Goal: Task Accomplishment & Management: Manage account settings

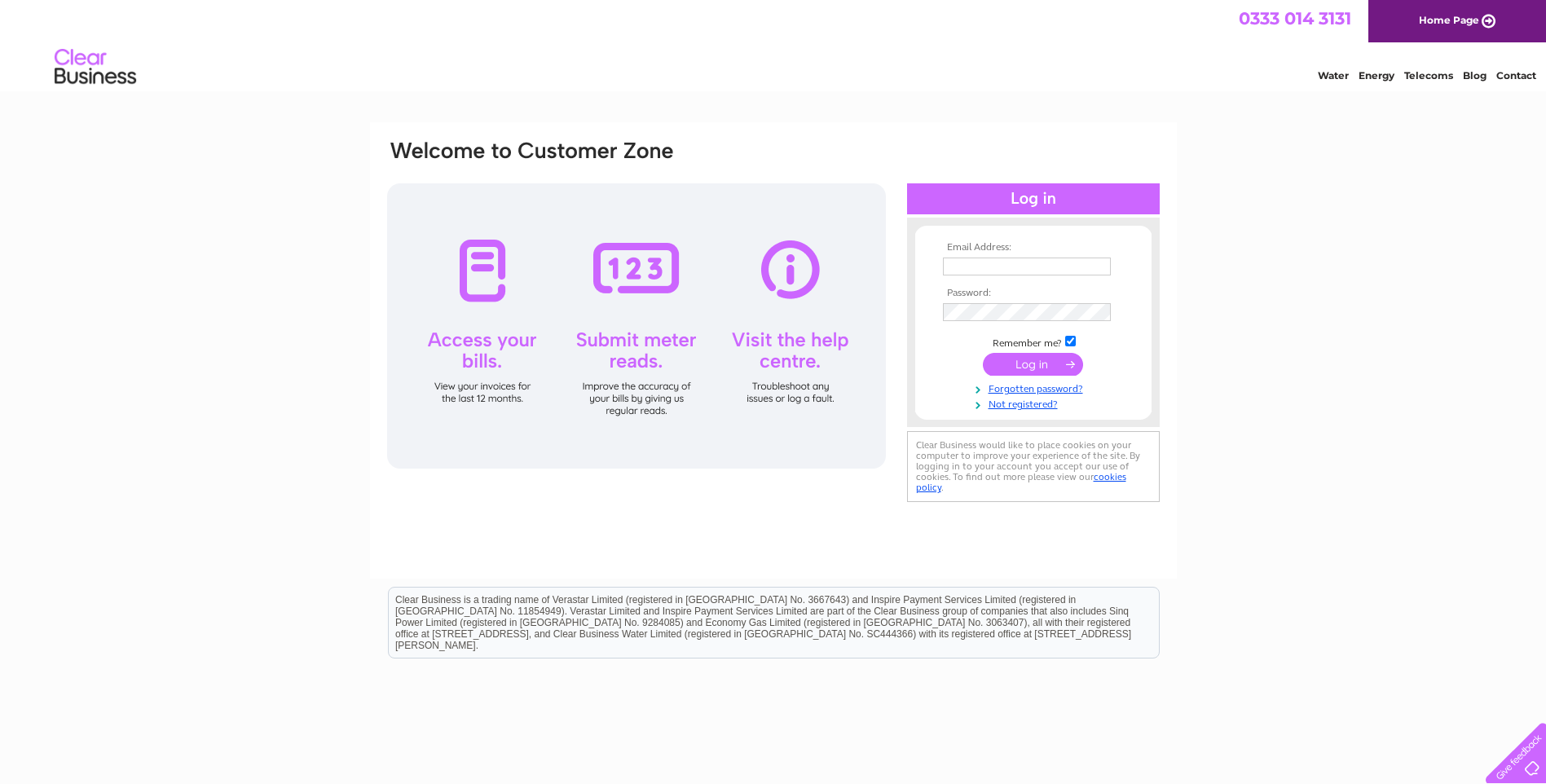
type input "surfaceplus@gmail.com"
click at [1026, 367] on input "submit" at bounding box center [1033, 364] width 100 height 22
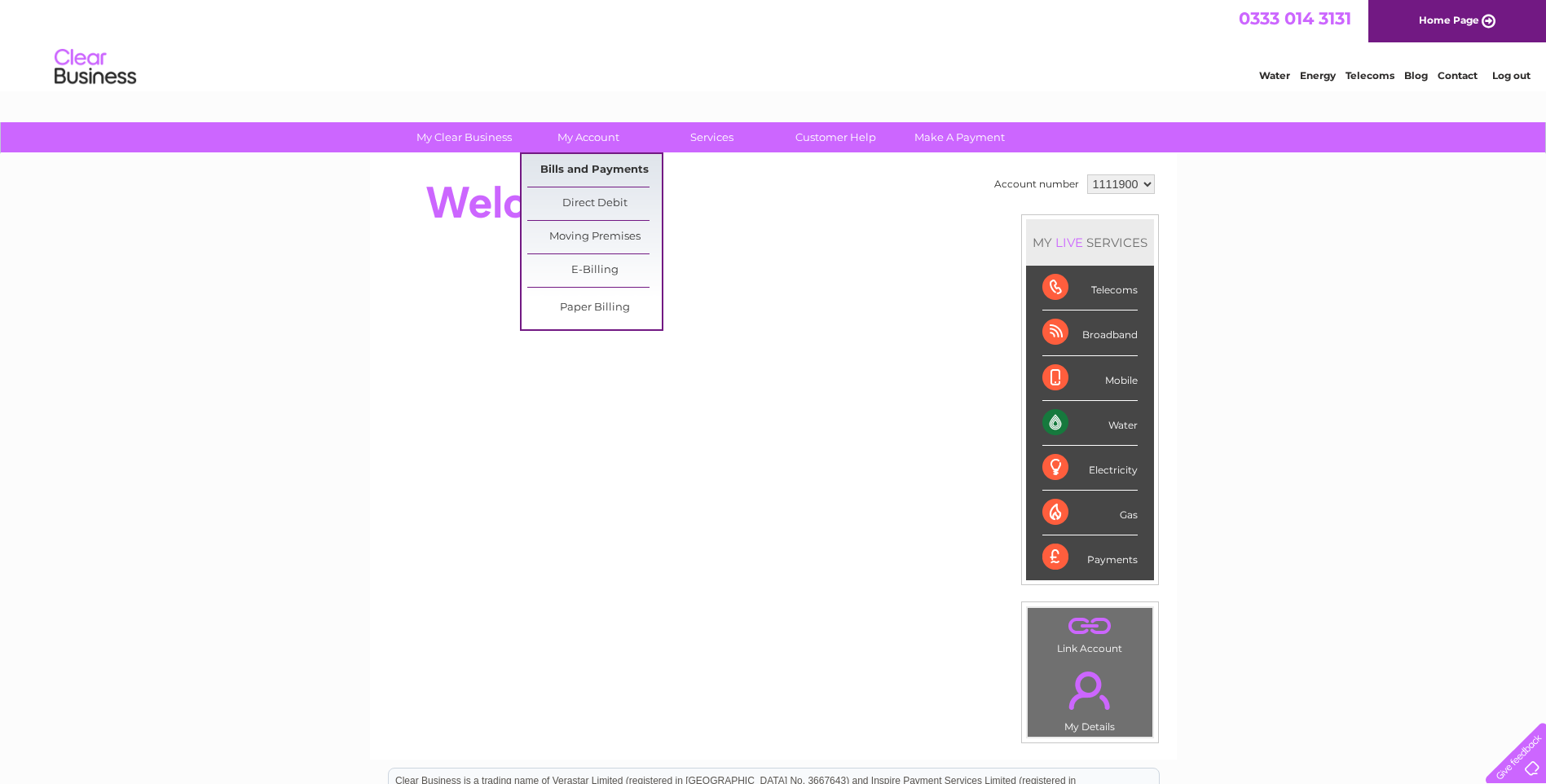
click at [624, 174] on link "Bills and Payments" at bounding box center [594, 171] width 135 height 33
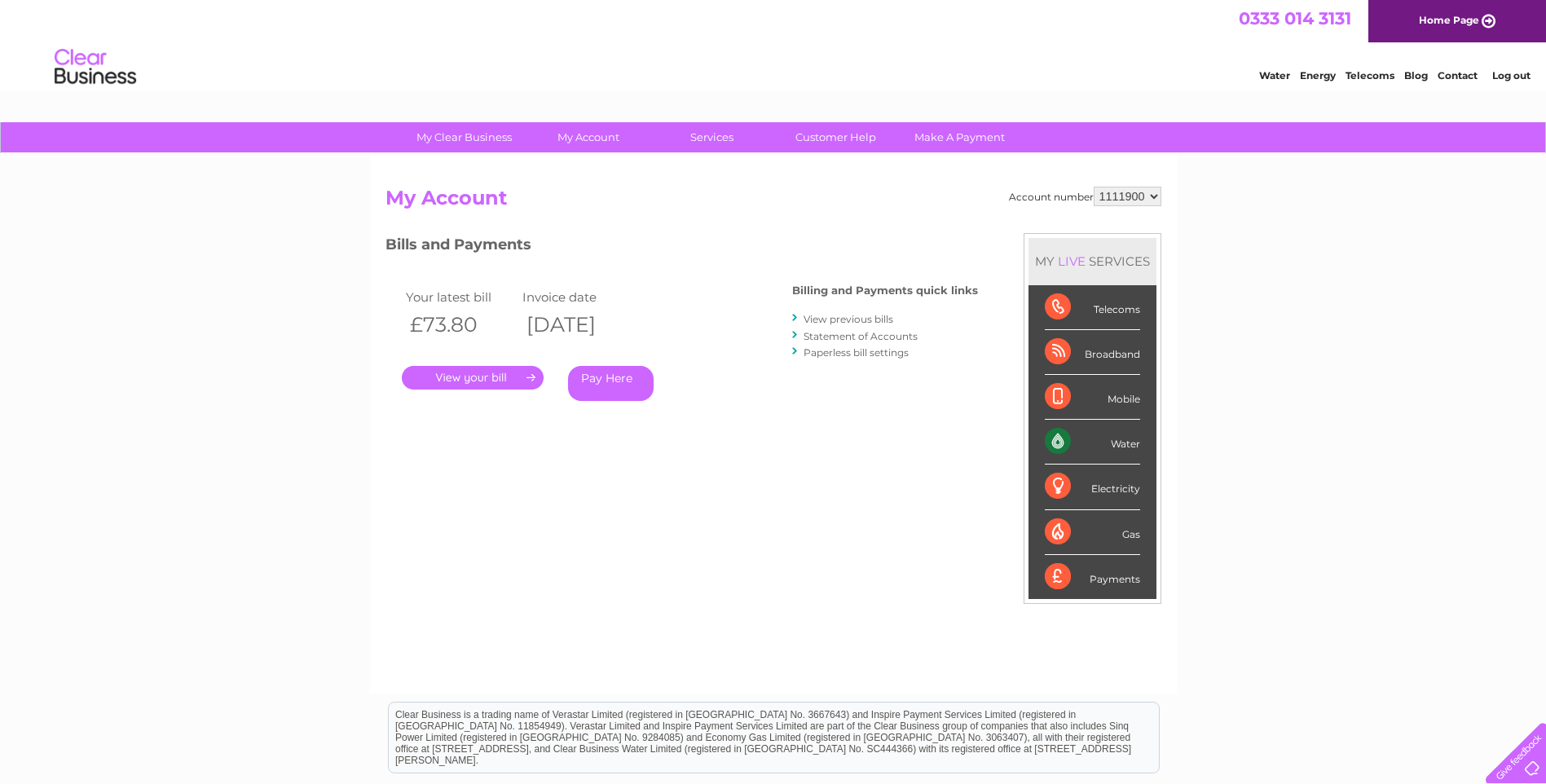
click at [526, 374] on link "." at bounding box center [473, 377] width 141 height 23
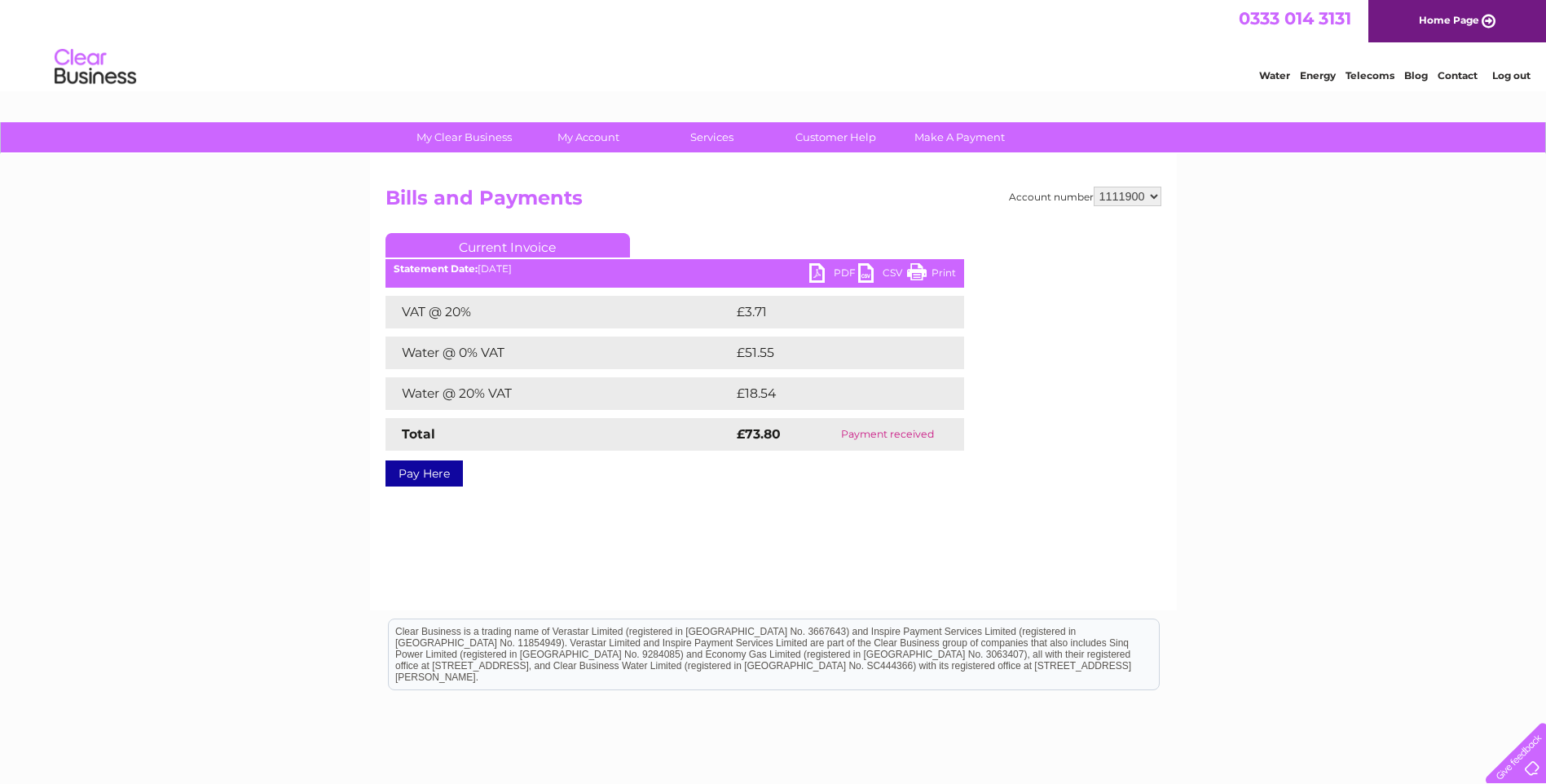
click at [916, 271] on link "Print" at bounding box center [931, 274] width 49 height 23
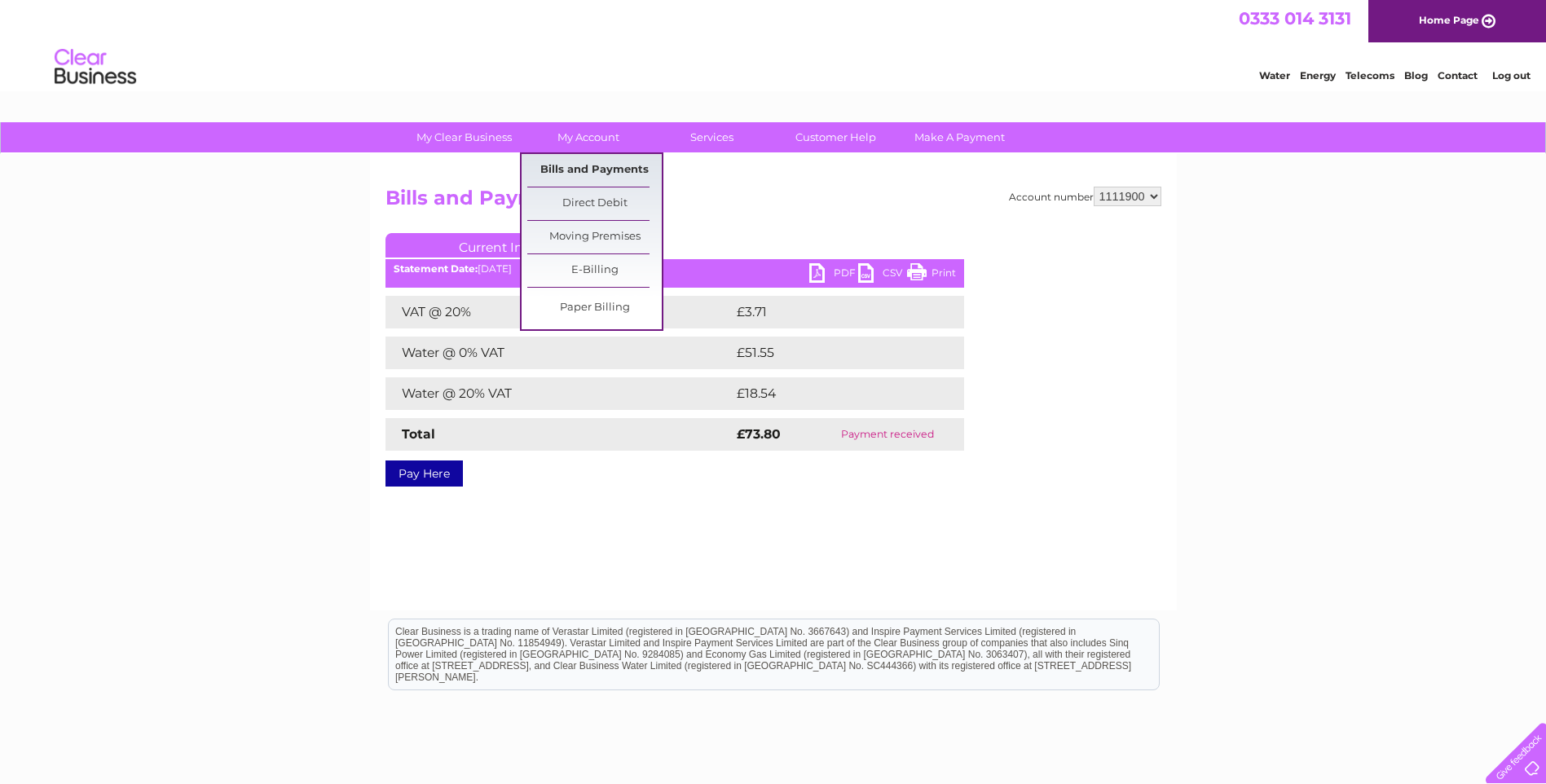
click at [590, 163] on link "Bills and Payments" at bounding box center [594, 171] width 135 height 33
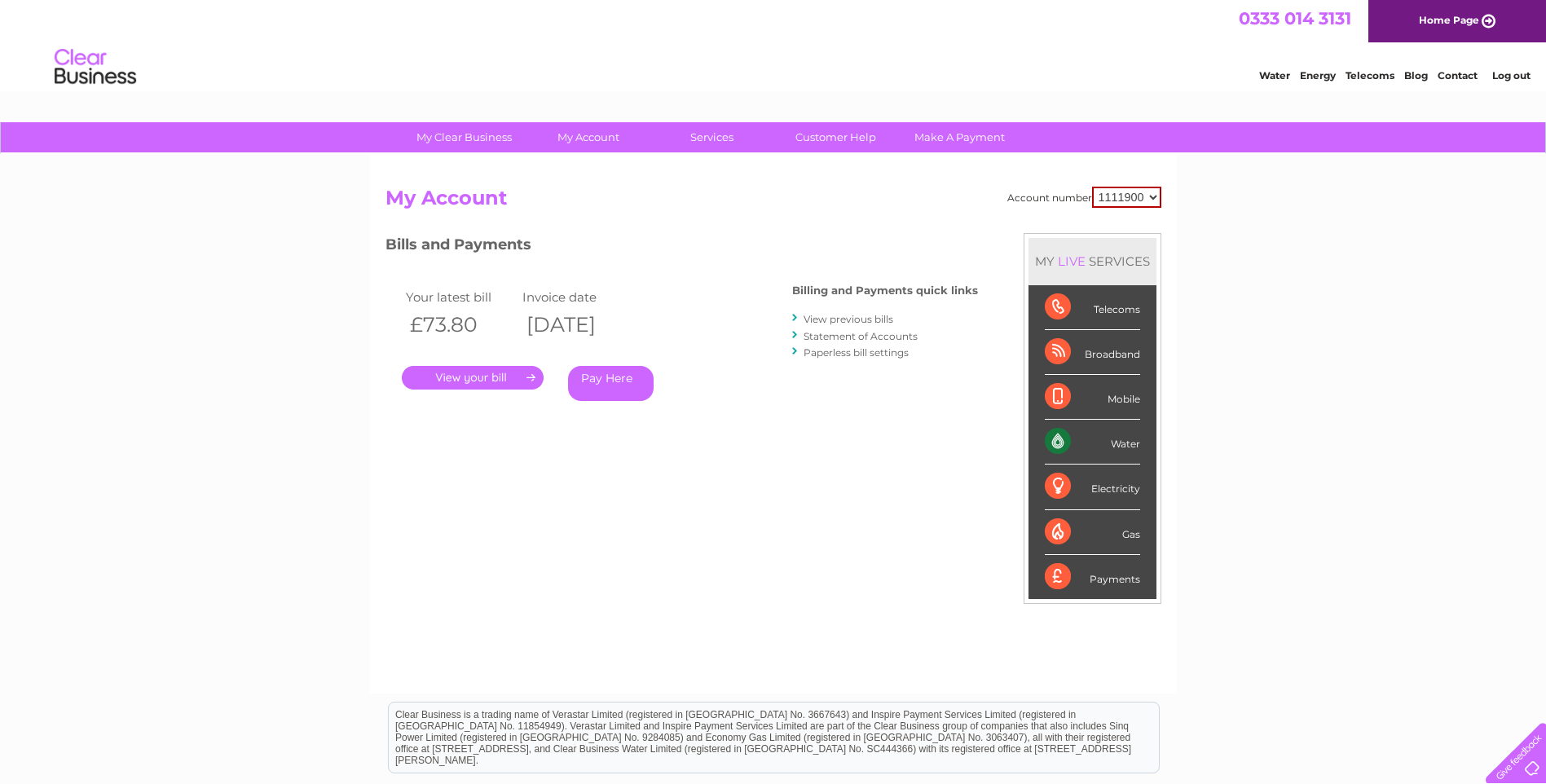
click at [844, 320] on link "View previous bills" at bounding box center [848, 319] width 90 height 12
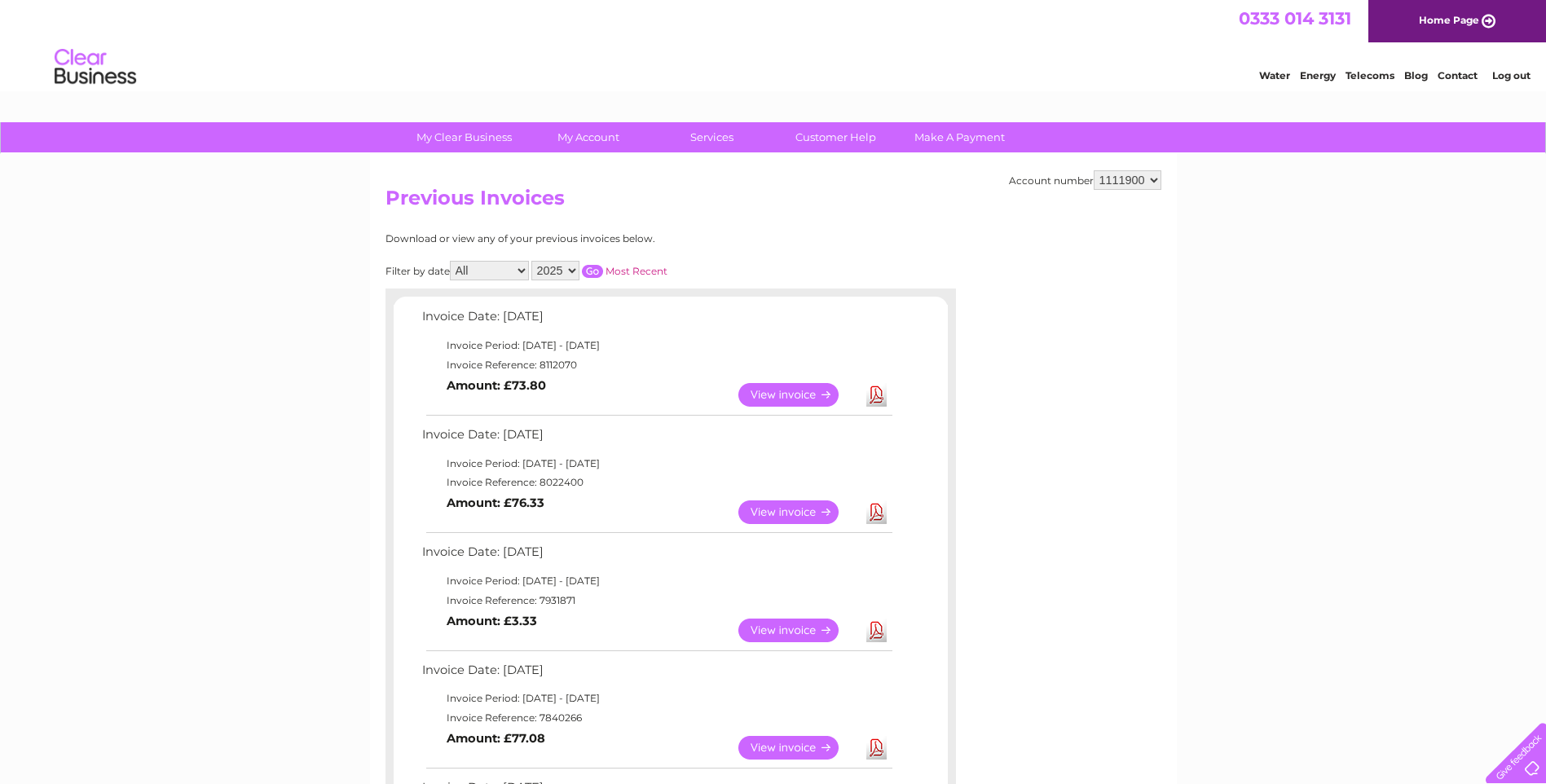
click at [797, 394] on link "View" at bounding box center [798, 394] width 120 height 23
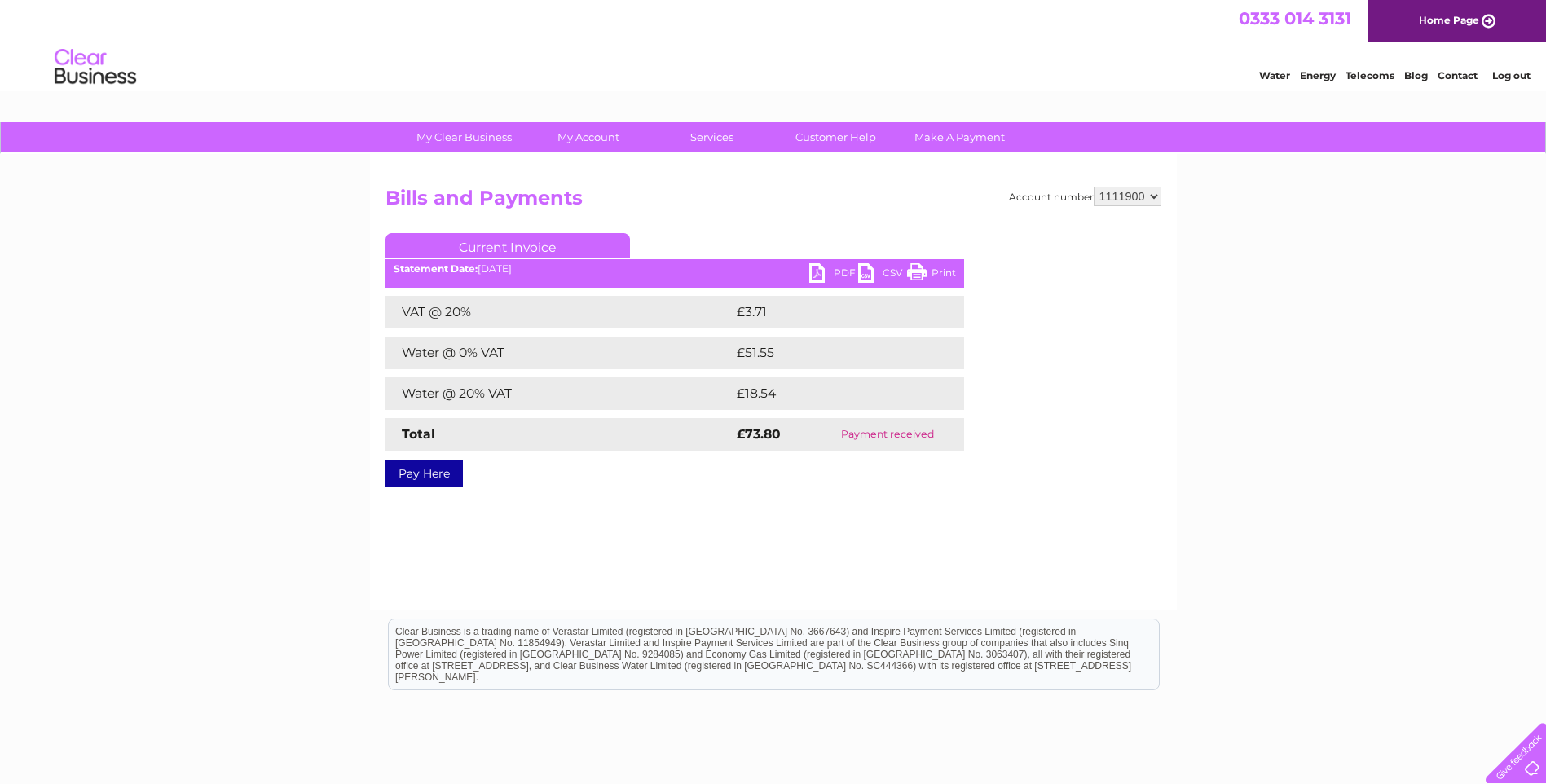
click at [919, 270] on link "Print" at bounding box center [931, 274] width 49 height 23
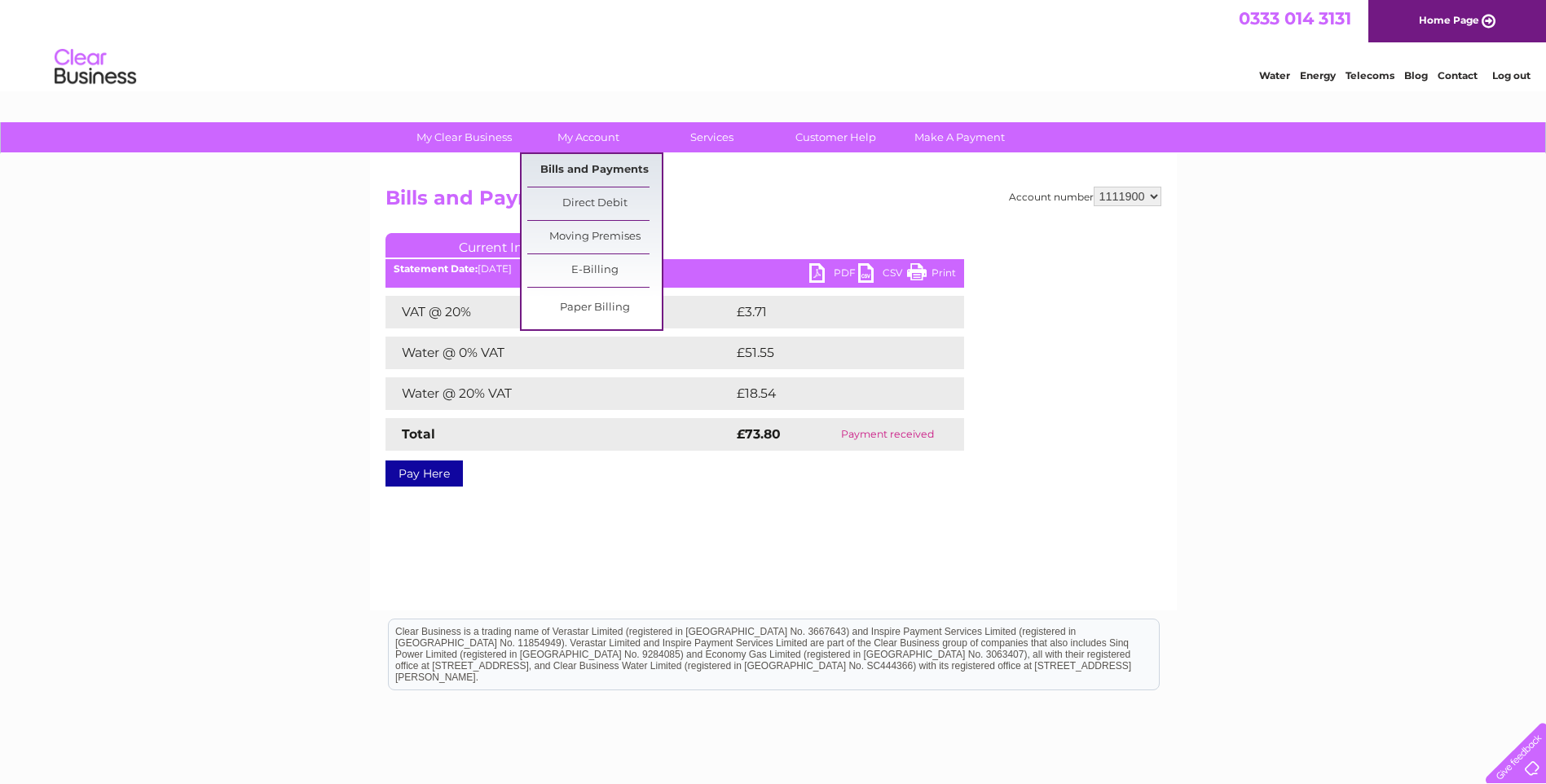
click at [594, 175] on link "Bills and Payments" at bounding box center [594, 171] width 135 height 33
click at [594, 173] on link "Bills and Payments" at bounding box center [594, 171] width 135 height 33
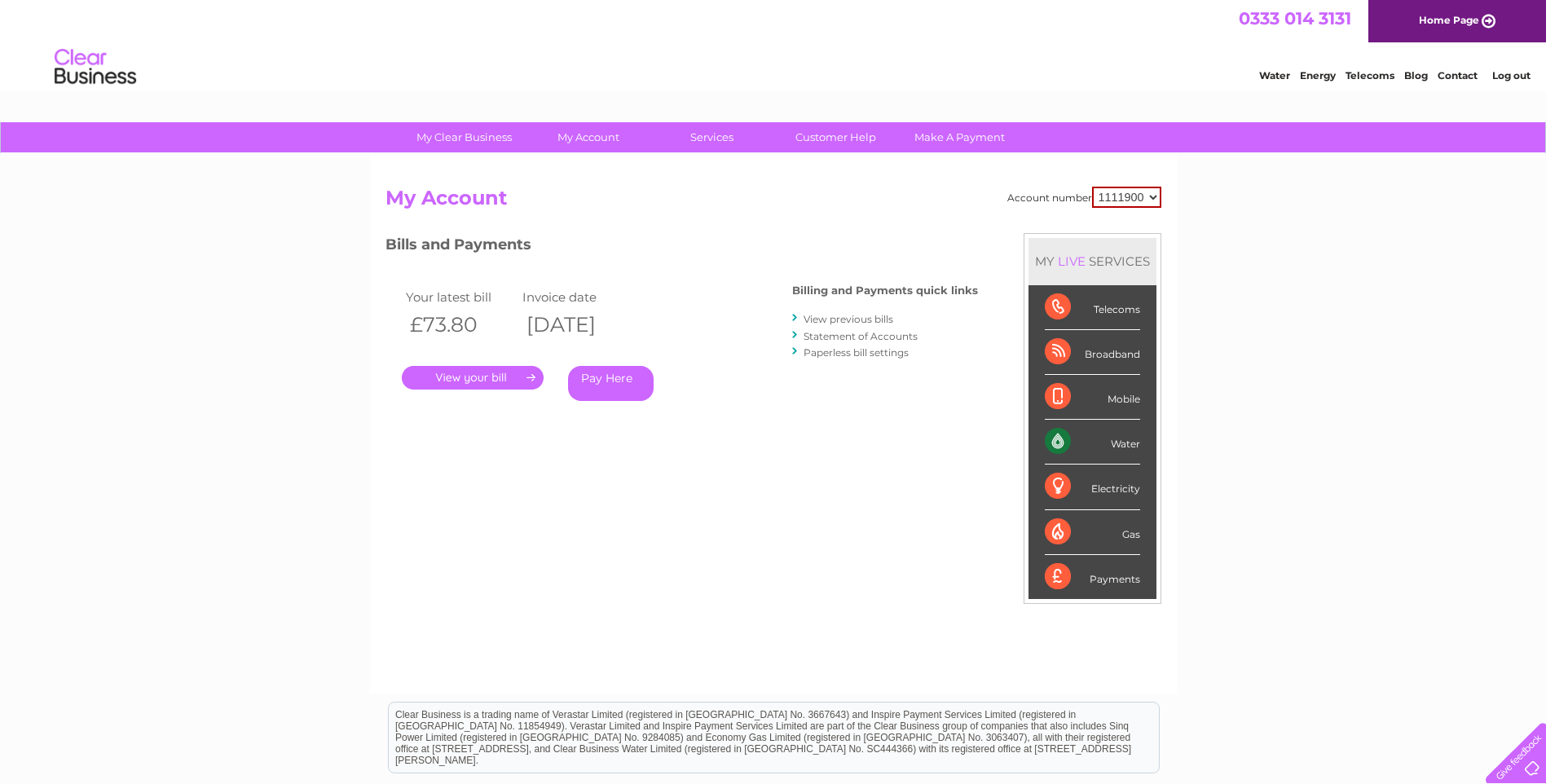
click at [826, 318] on link "View previous bills" at bounding box center [848, 319] width 90 height 12
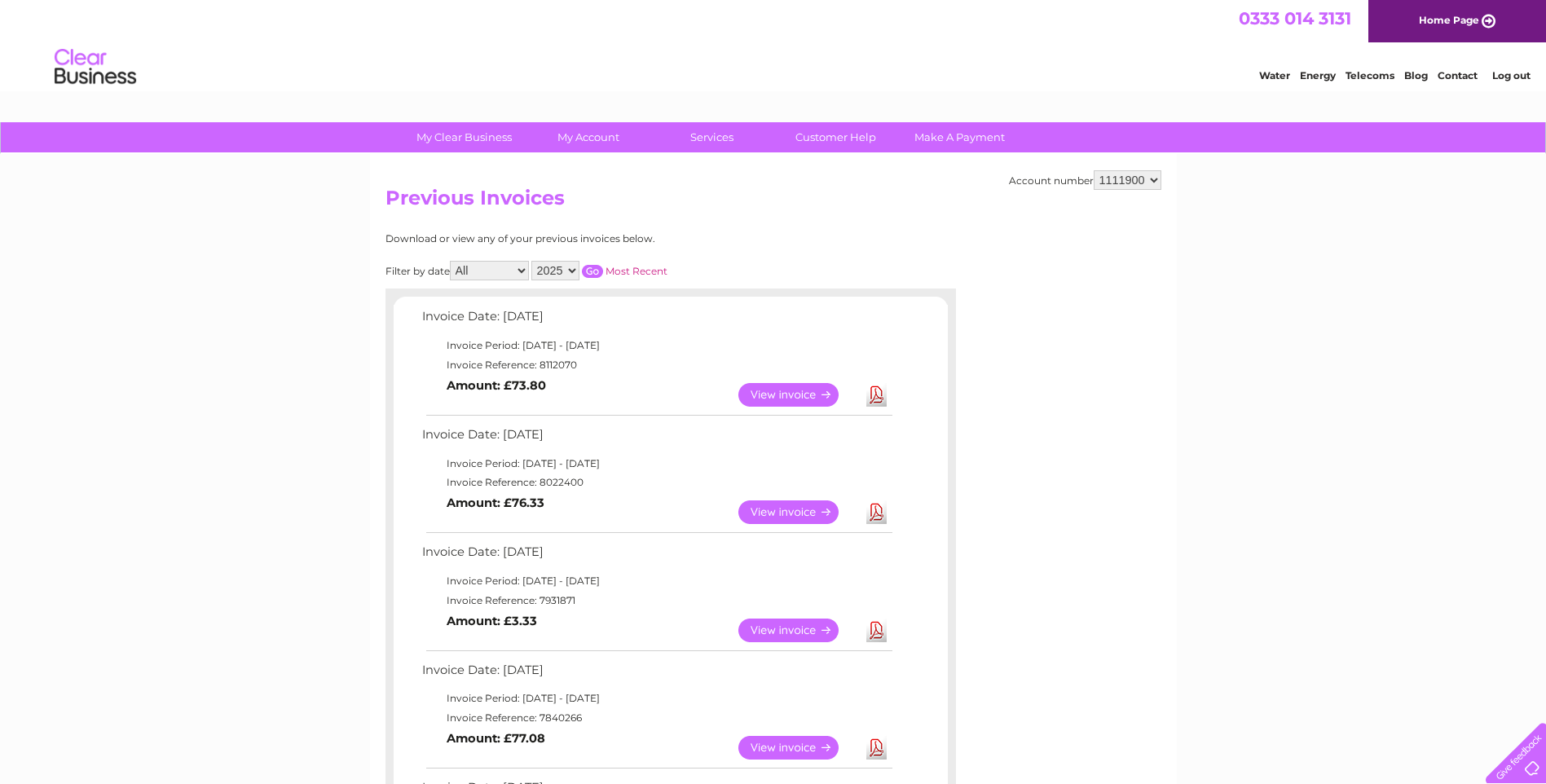
click at [793, 513] on link "View" at bounding box center [798, 511] width 120 height 23
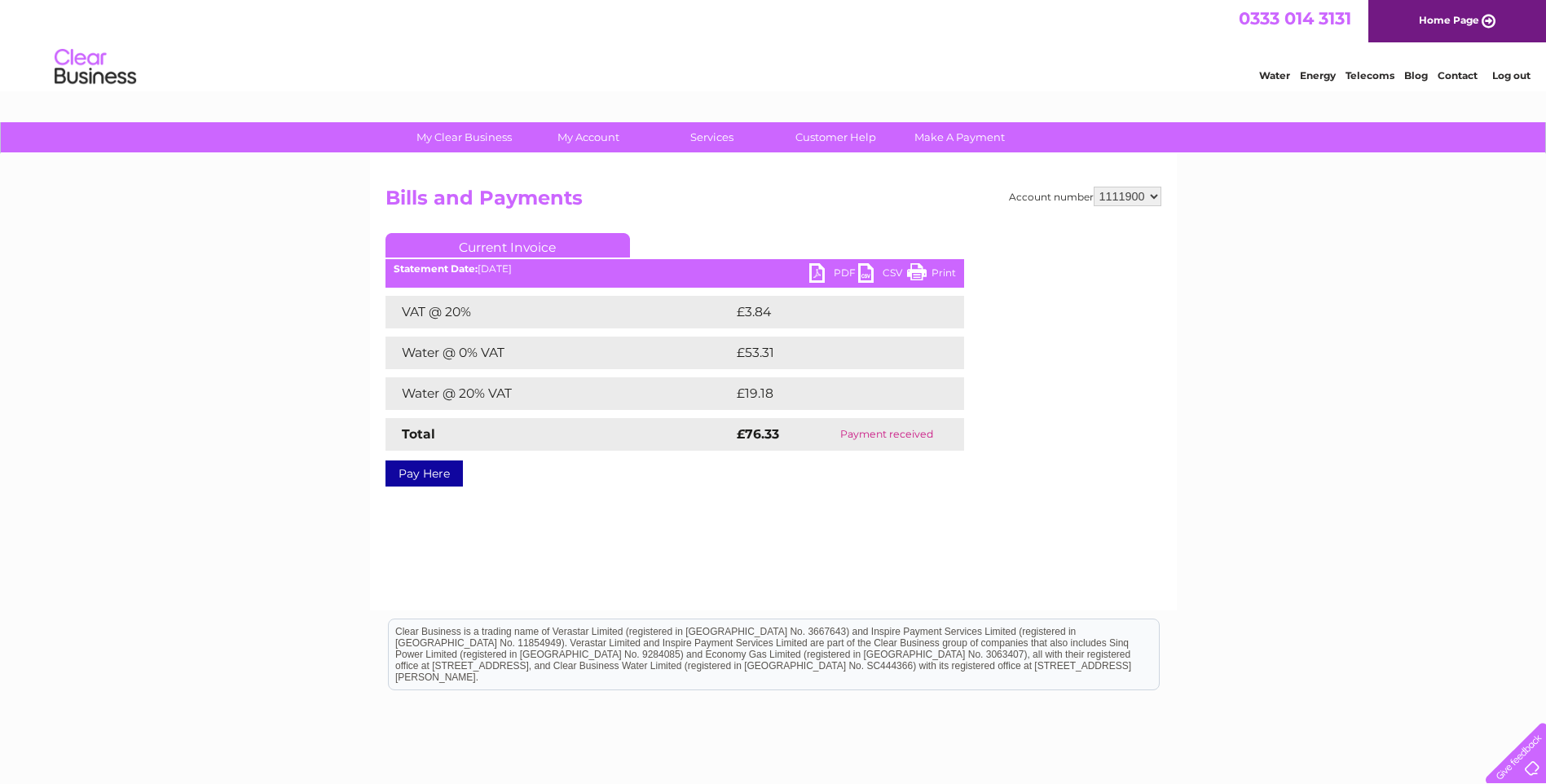
click at [922, 272] on link "Print" at bounding box center [931, 274] width 49 height 23
drag, startPoint x: 946, startPoint y: 268, endPoint x: 111, endPoint y: 84, distance: 855.0
click at [946, 268] on link "Print" at bounding box center [931, 274] width 49 height 23
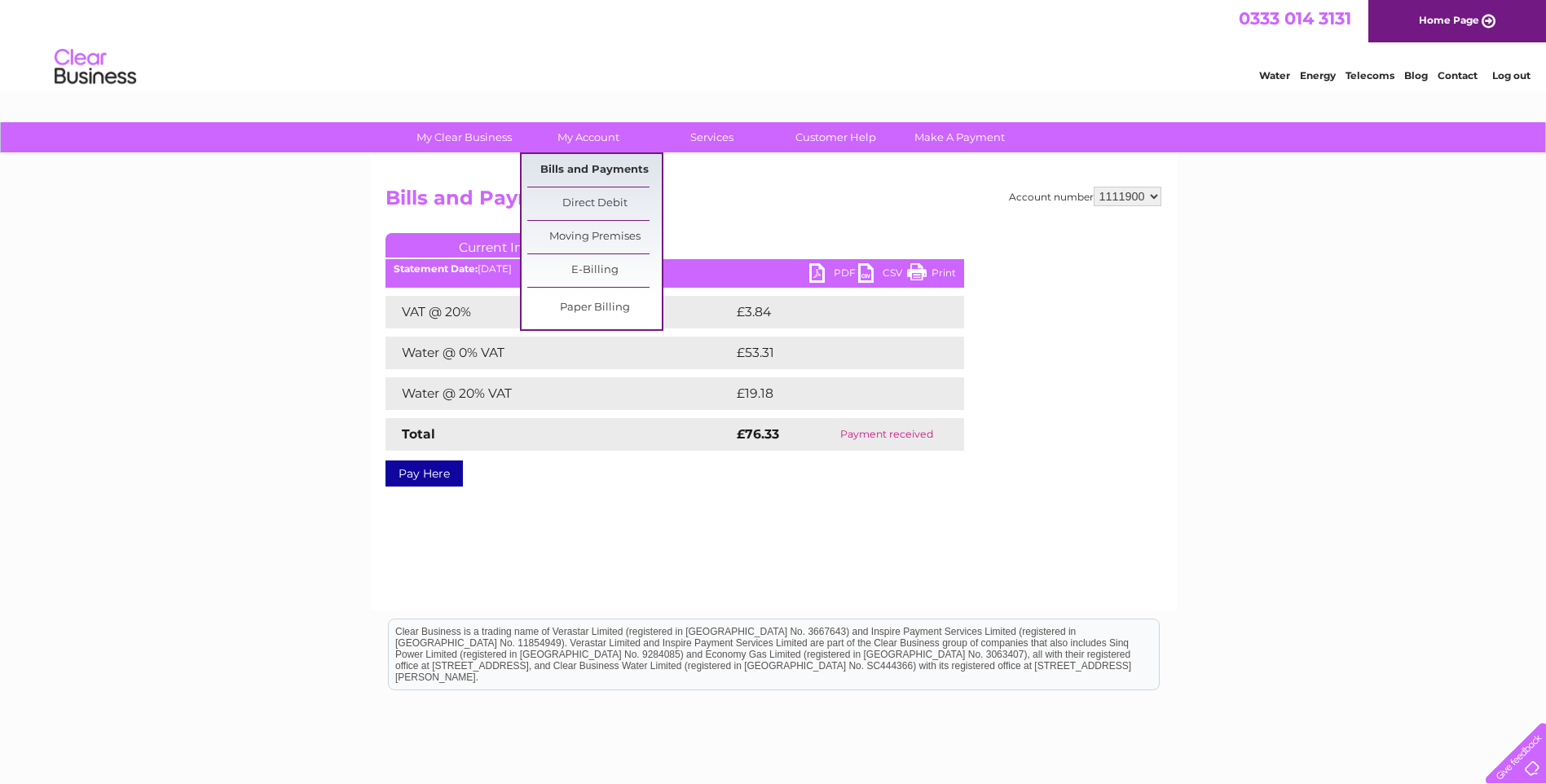
click at [599, 167] on link "Bills and Payments" at bounding box center [594, 171] width 135 height 33
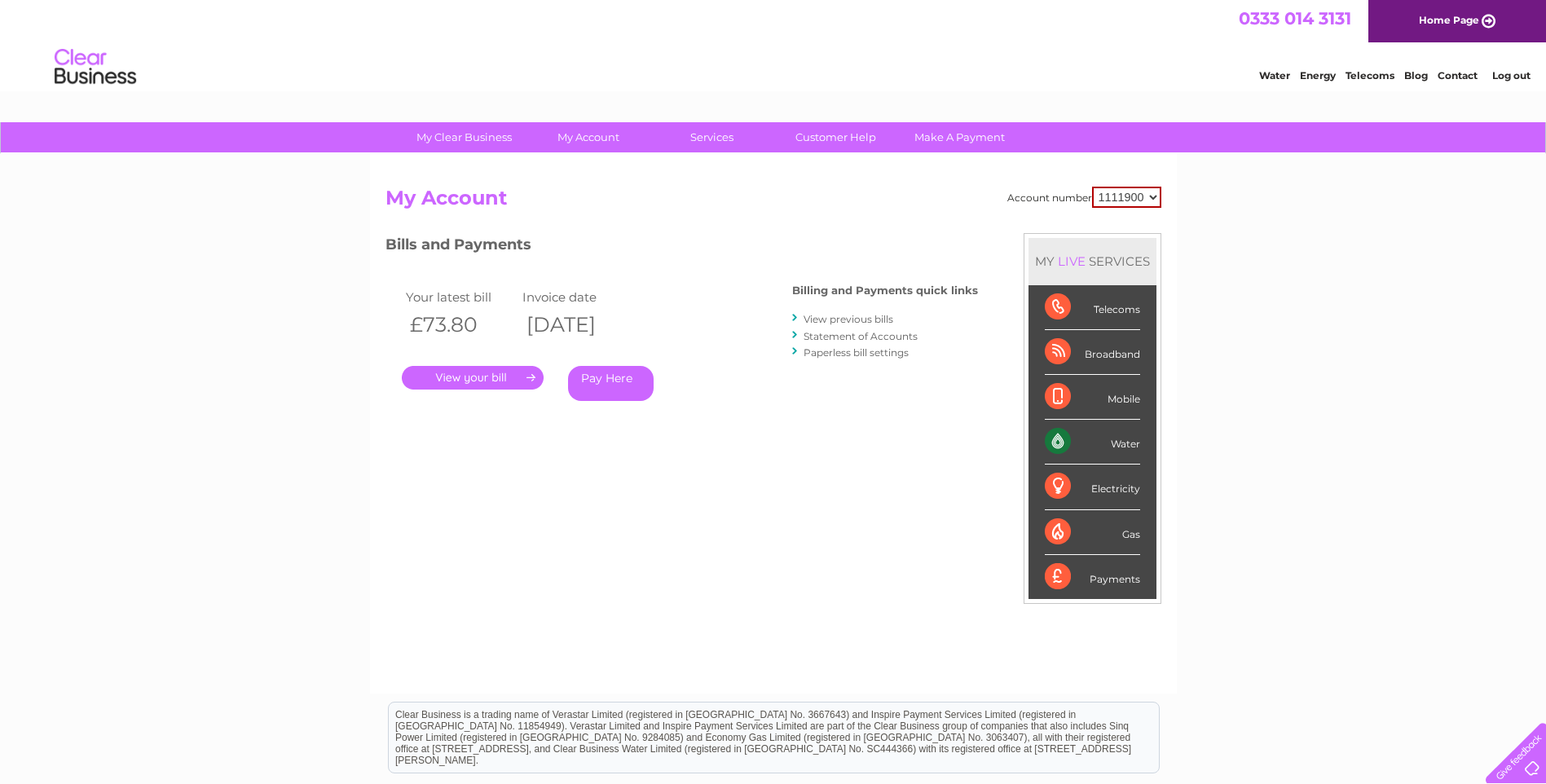
click at [772, 197] on h2 "My Account" at bounding box center [773, 202] width 776 height 31
click at [832, 320] on link "View previous bills" at bounding box center [848, 319] width 90 height 12
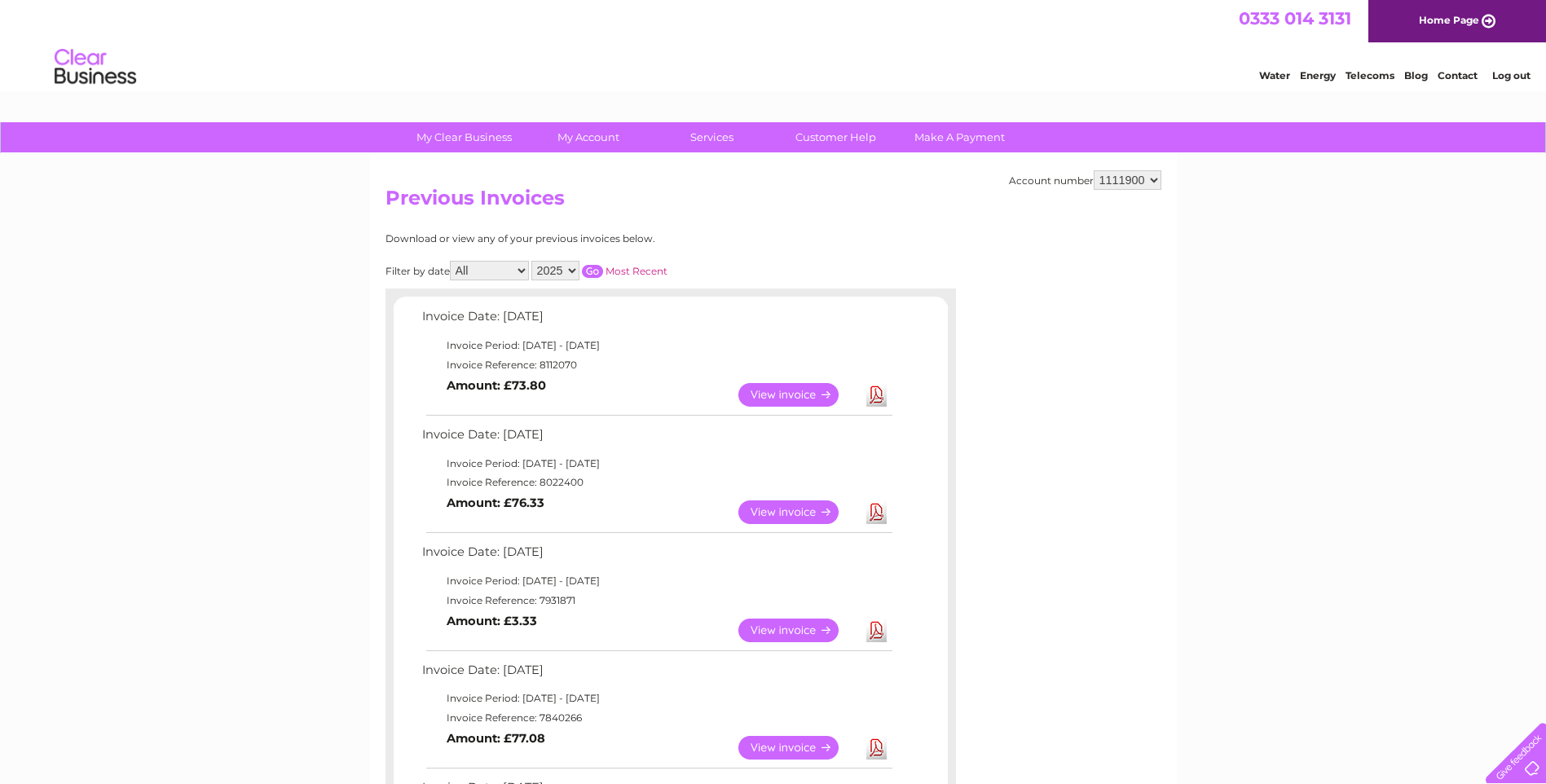
click at [799, 627] on link "View" at bounding box center [798, 630] width 120 height 23
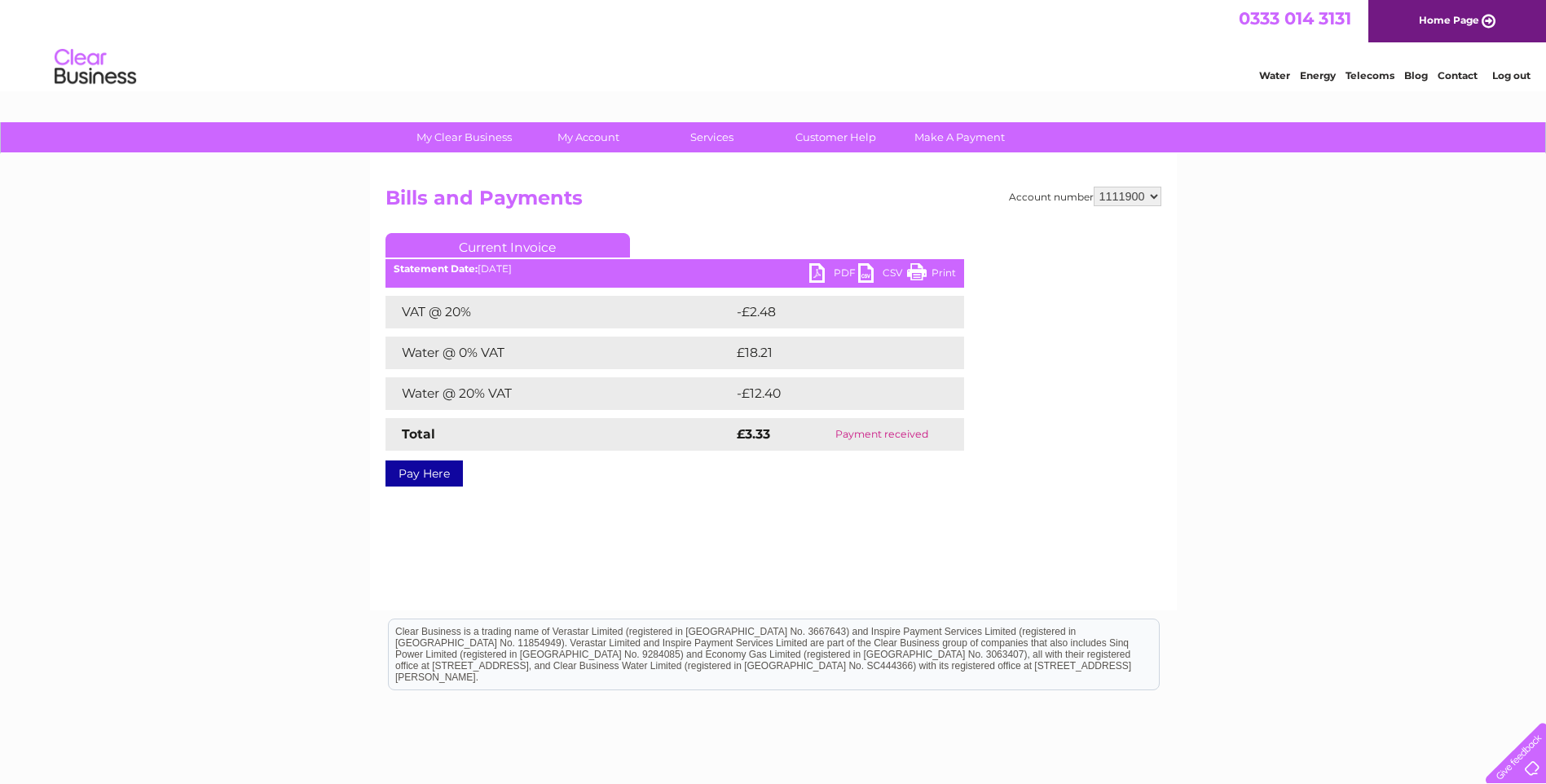
click at [934, 272] on link "Print" at bounding box center [931, 274] width 49 height 23
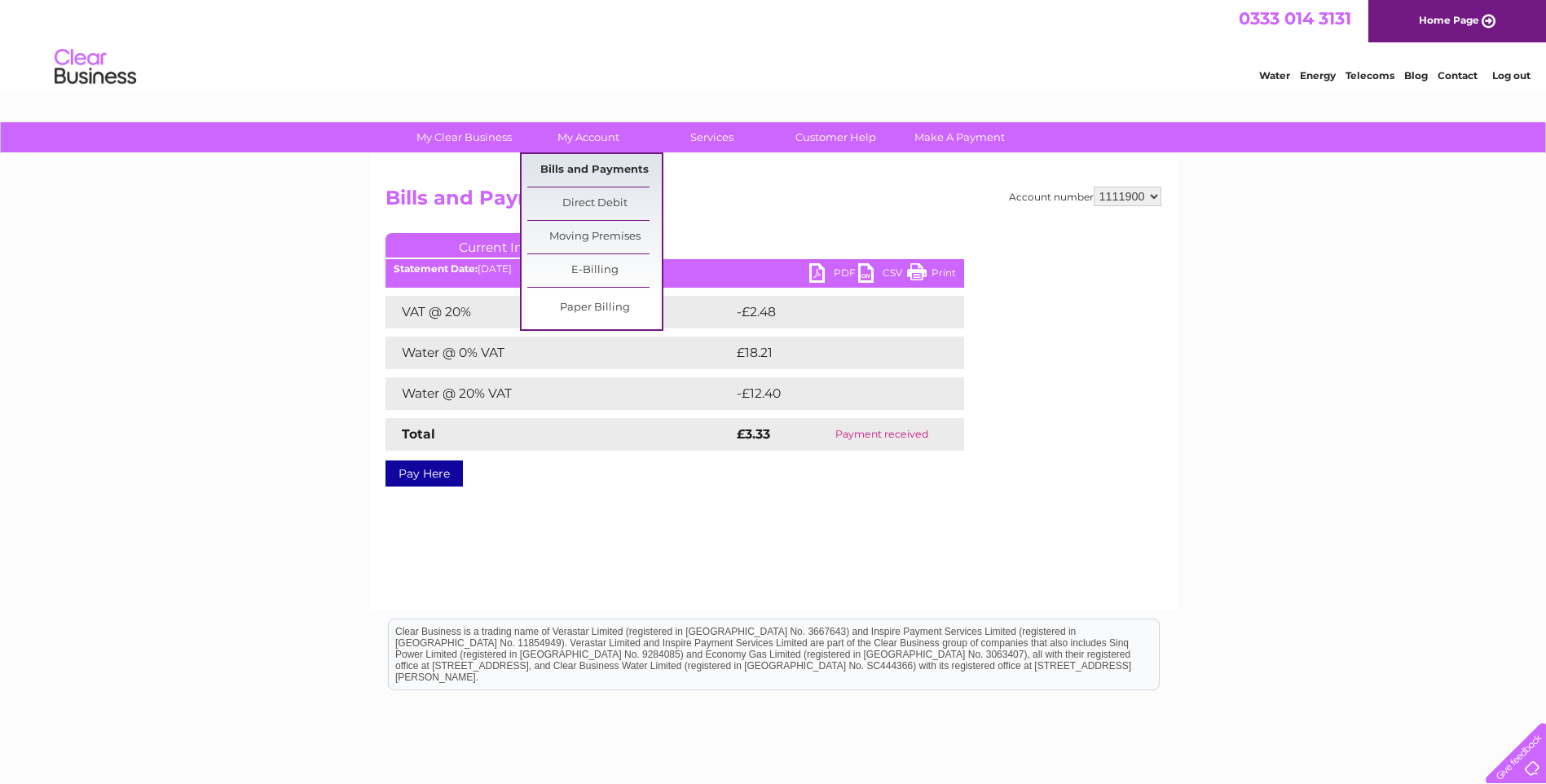
click at [586, 162] on link "Bills and Payments" at bounding box center [594, 171] width 135 height 33
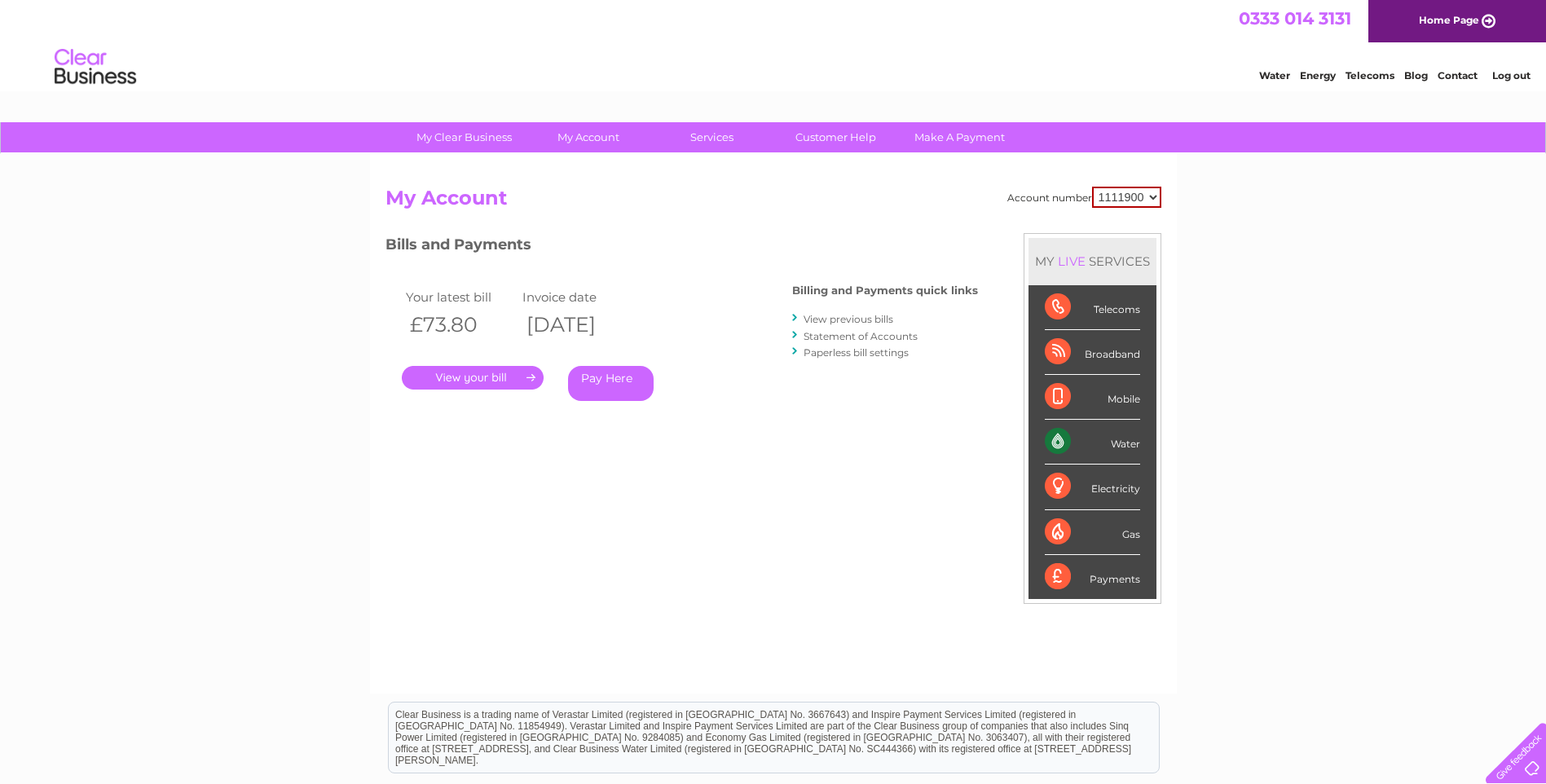
click at [828, 318] on link "View previous bills" at bounding box center [848, 319] width 90 height 12
